Goal: Navigation & Orientation: Find specific page/section

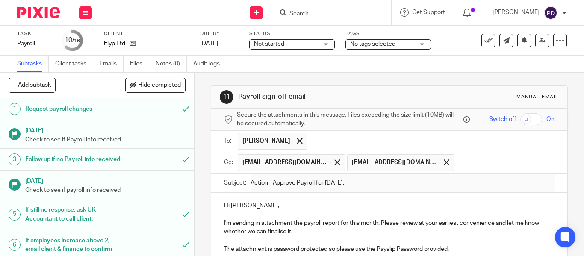
scroll to position [257, 0]
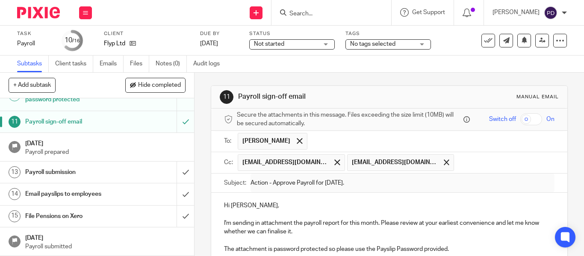
click at [325, 5] on div at bounding box center [331, 12] width 120 height 25
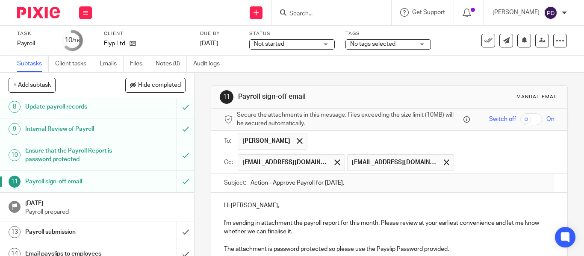
scroll to position [0, 0]
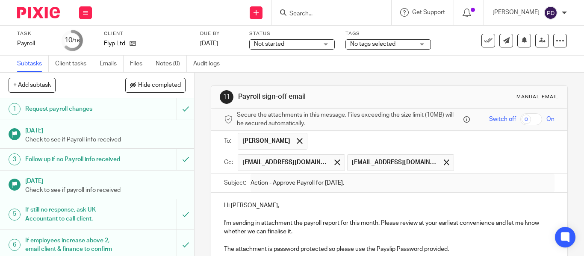
click at [32, 65] on link "Subtasks" at bounding box center [33, 64] width 32 height 17
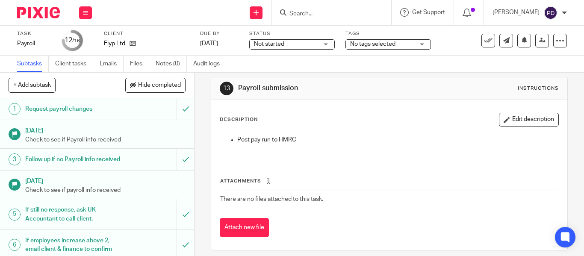
scroll to position [16, 0]
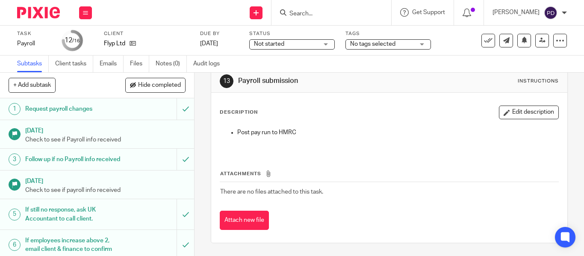
click at [289, 10] on input "Search" at bounding box center [327, 14] width 77 height 8
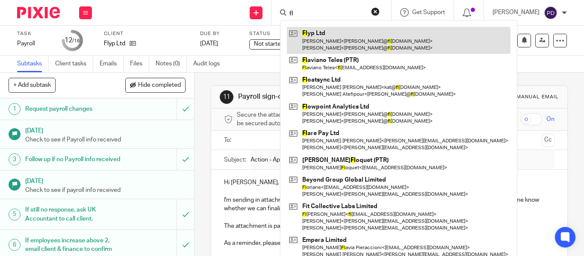
type input "fl"
click at [322, 32] on link at bounding box center [399, 40] width 224 height 27
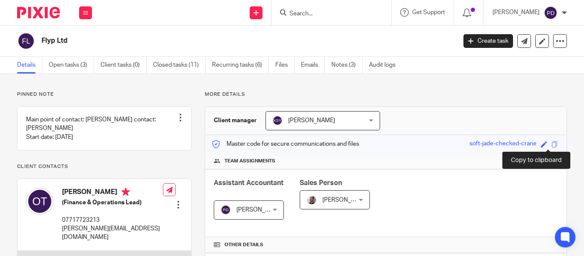
click at [552, 144] on span at bounding box center [555, 144] width 6 height 6
